Goal: Task Accomplishment & Management: Manage account settings

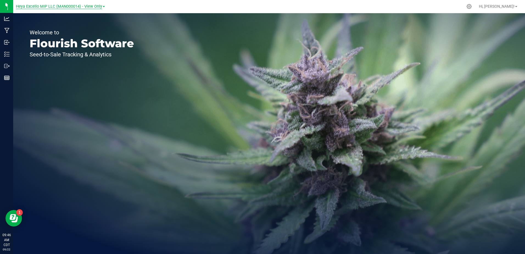
click at [101, 8] on link "Heya Excello MIP LLC (MAN000014) - View Only" at bounding box center [60, 6] width 89 height 5
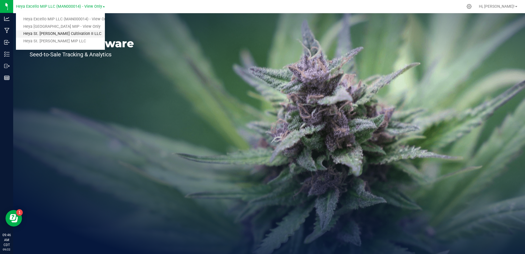
click at [72, 34] on link "Heya St. [PERSON_NAME] Cultivation II LLC" at bounding box center [60, 33] width 89 height 7
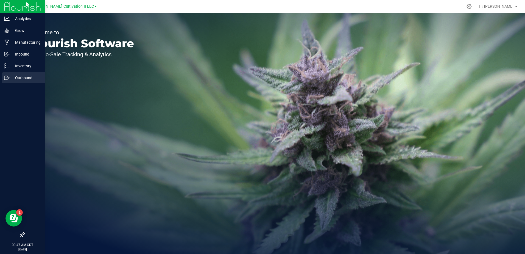
click at [30, 76] on p "Outbound" at bounding box center [26, 77] width 33 height 7
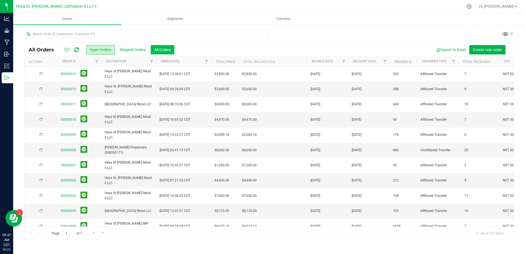
click at [170, 49] on button "All Orders" at bounding box center [163, 49] width 24 height 9
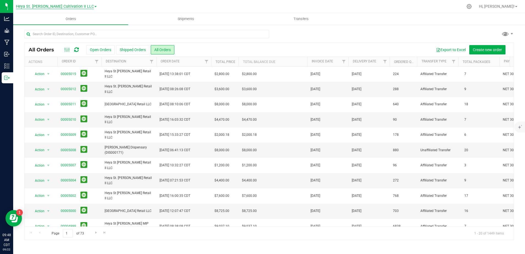
click at [80, 8] on span "Heya St. [PERSON_NAME] Cultivation II LLC" at bounding box center [55, 6] width 78 height 5
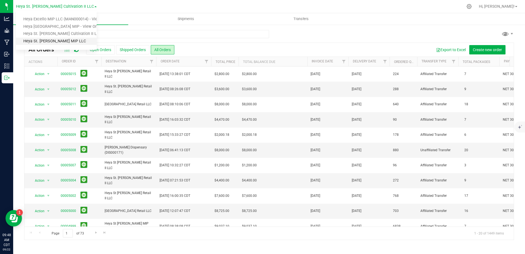
click at [63, 39] on link "Heya St. [PERSON_NAME] MIP LLC" at bounding box center [56, 41] width 81 height 7
